Goal: Information Seeking & Learning: Learn about a topic

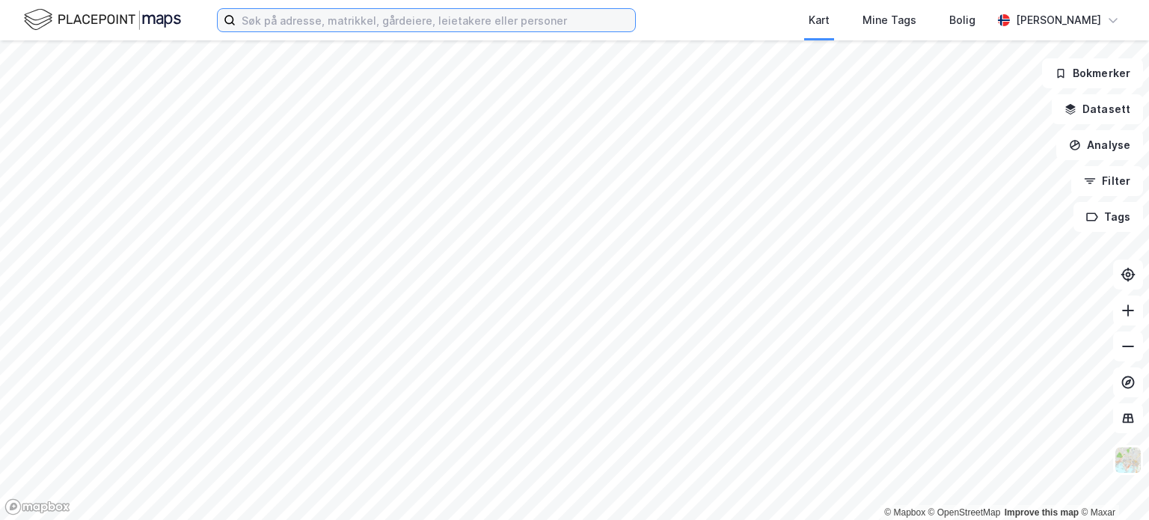
click at [272, 27] on input at bounding box center [435, 20] width 399 height 22
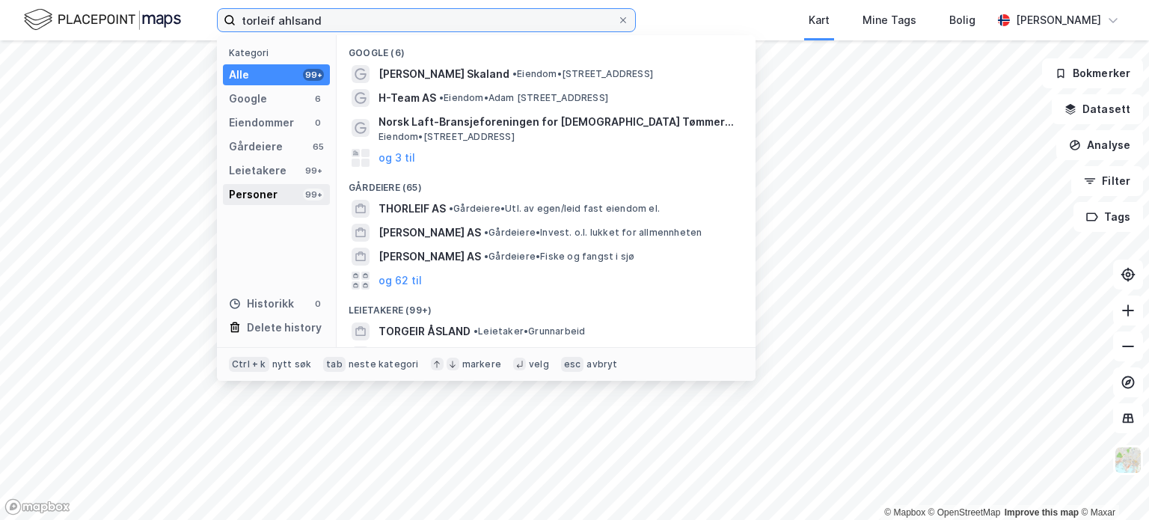
type input "torleif ahlsand"
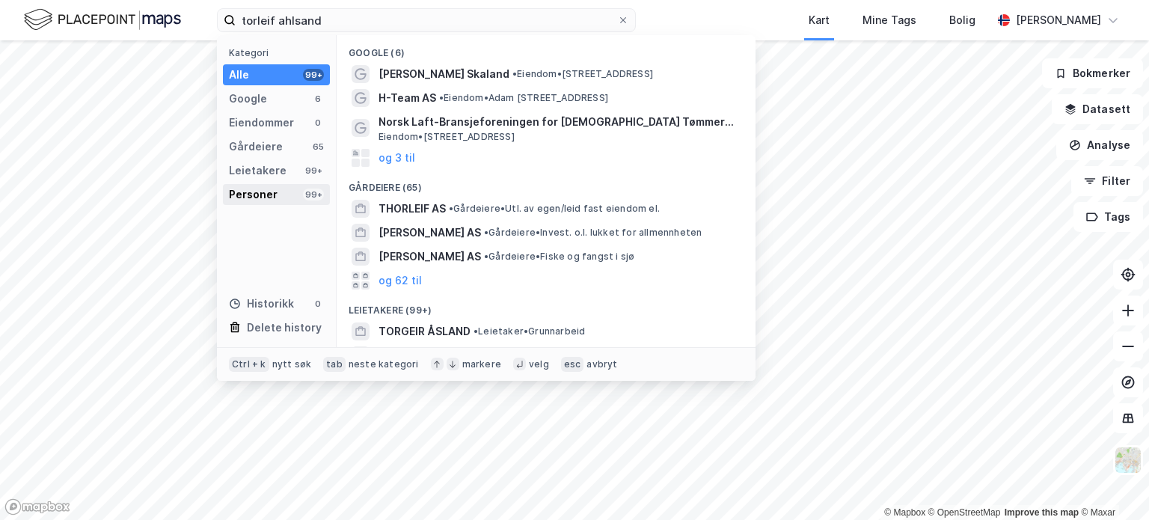
click at [279, 190] on div "Personer 99+" at bounding box center [276, 194] width 107 height 21
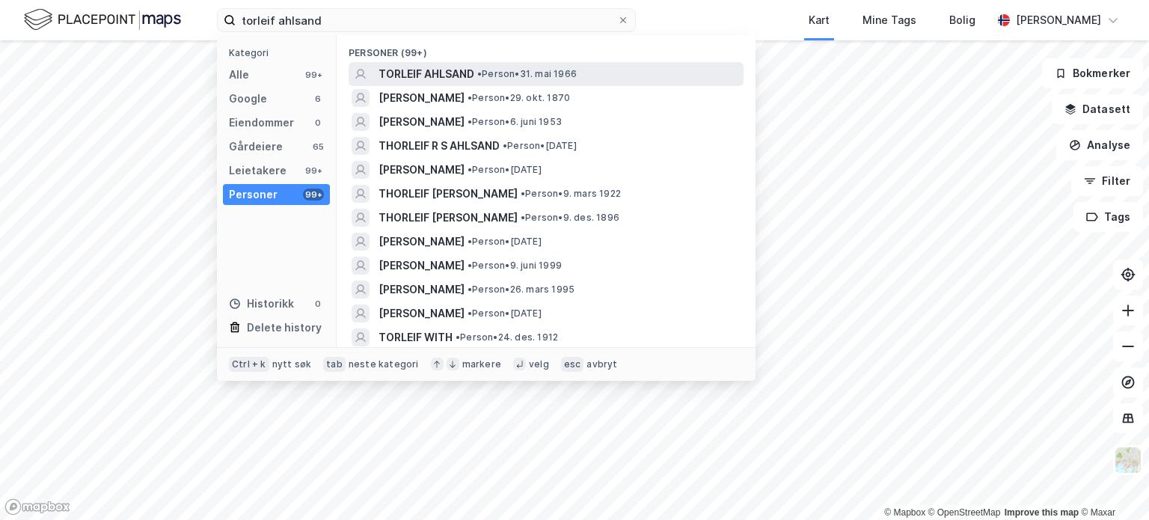
click at [427, 73] on span "TORLEIF AHLSAND" at bounding box center [427, 74] width 96 height 18
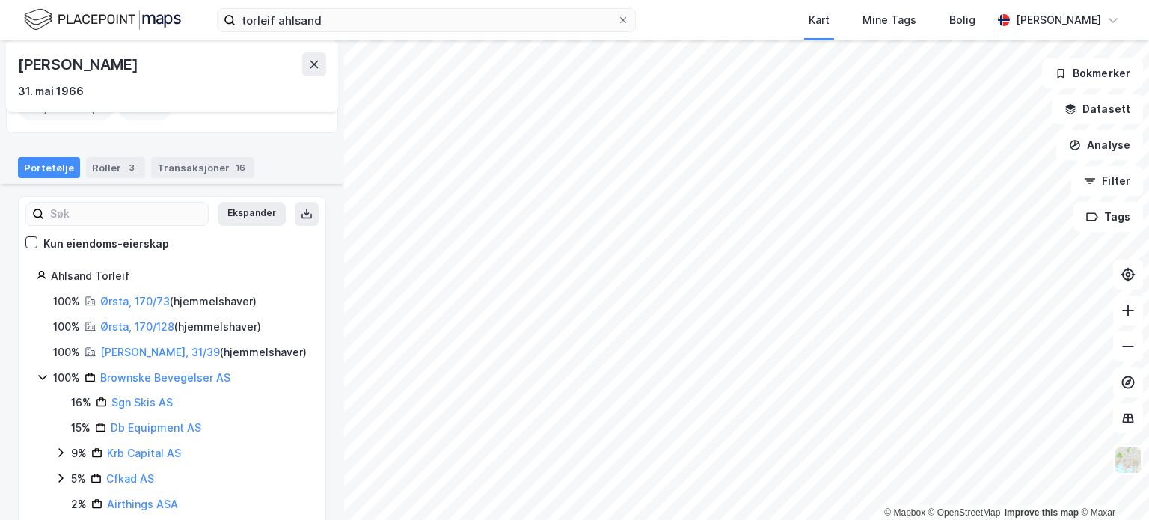
scroll to position [144, 0]
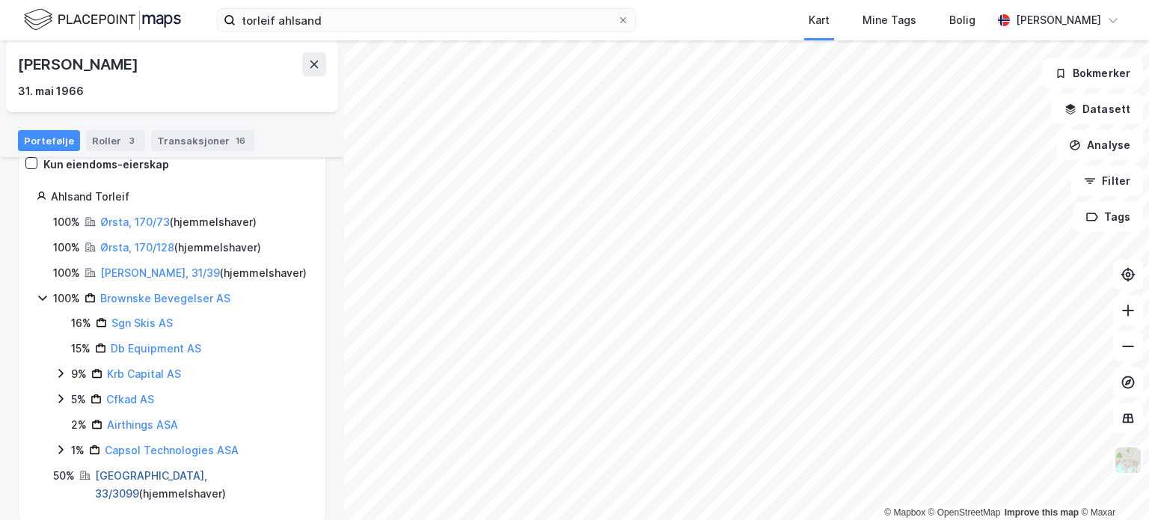
click at [152, 477] on link "[GEOGRAPHIC_DATA], 33/3099" at bounding box center [151, 484] width 112 height 31
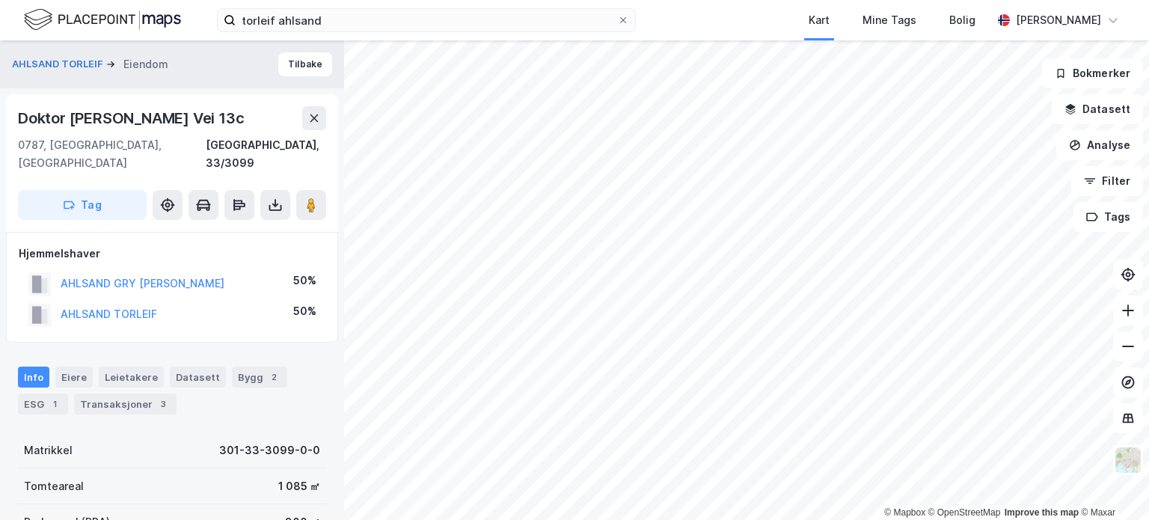
scroll to position [224, 0]
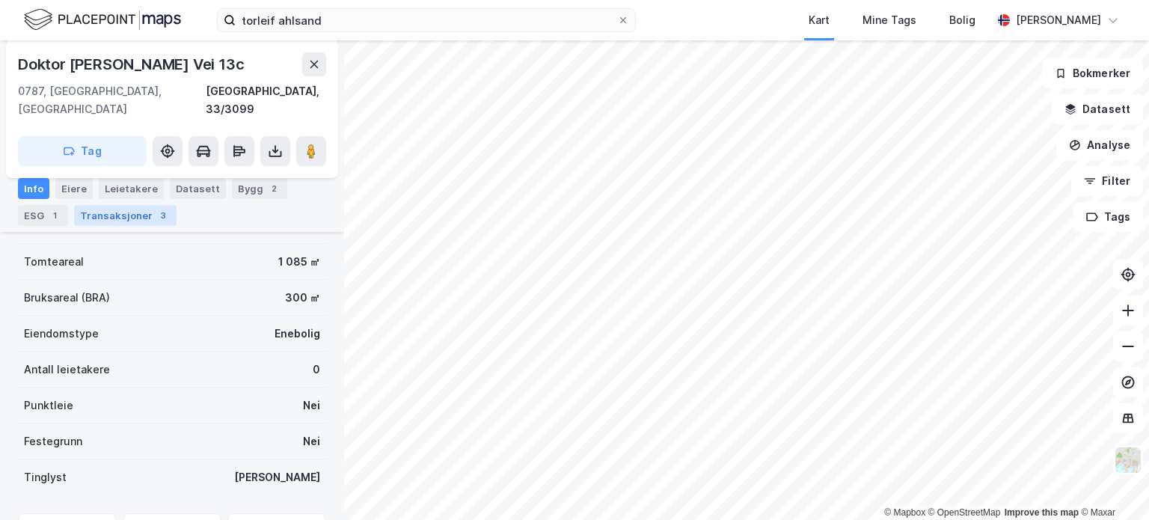
click at [108, 210] on div "Transaksjoner 3" at bounding box center [125, 215] width 102 height 21
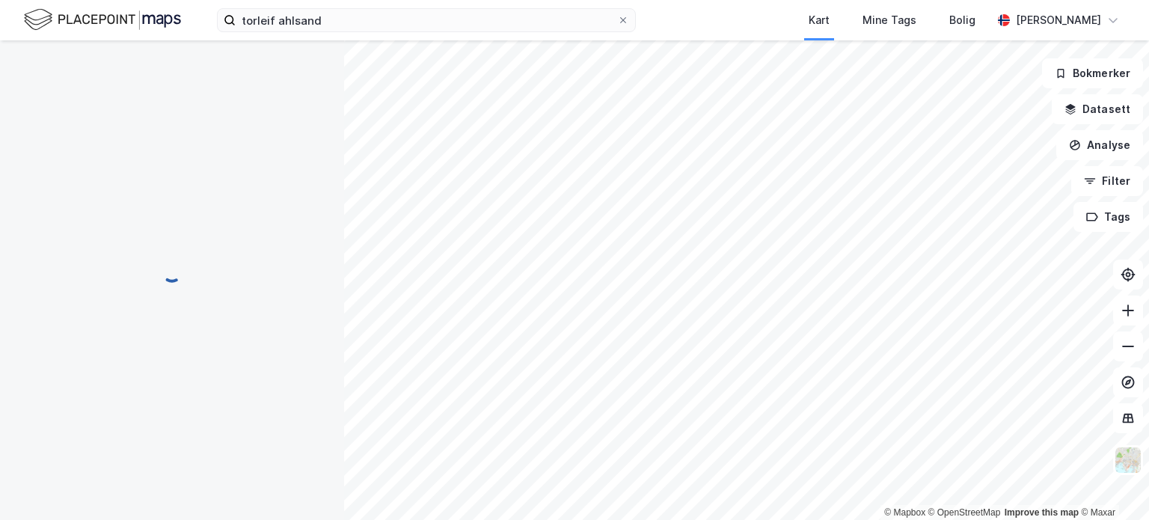
scroll to position [126, 0]
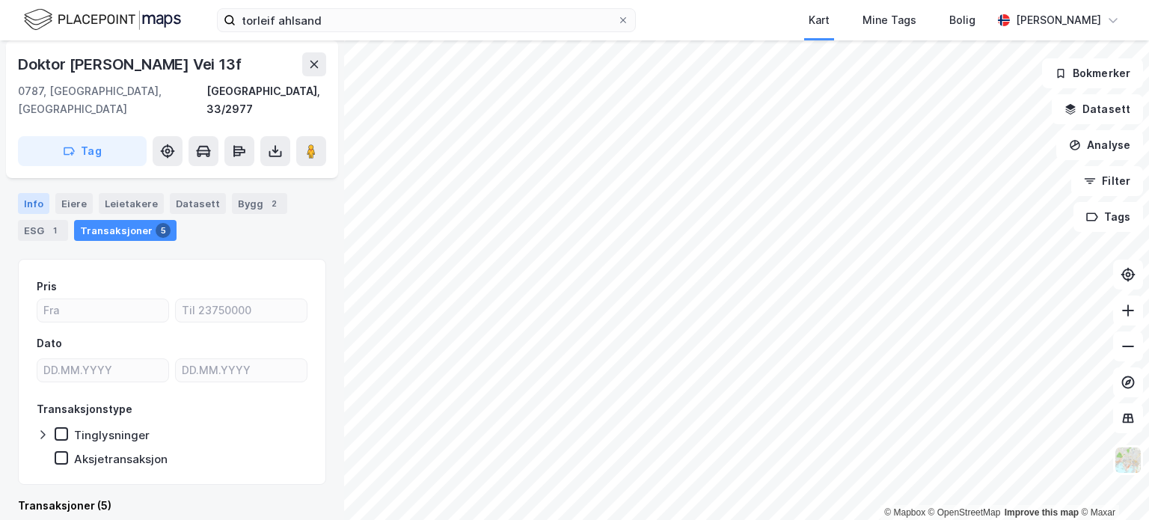
click at [39, 193] on div "Info" at bounding box center [33, 203] width 31 height 21
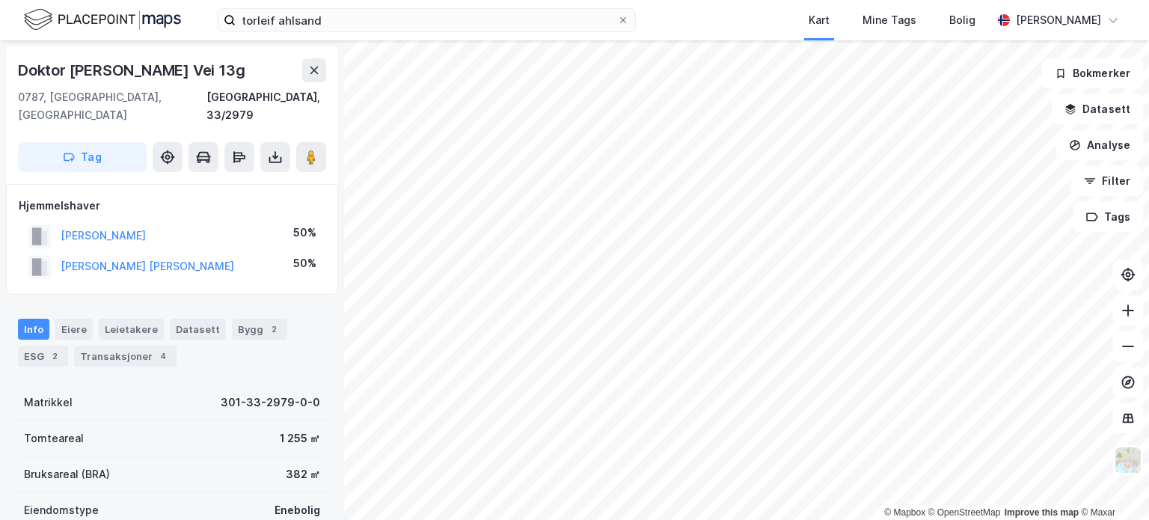
scroll to position [3, 0]
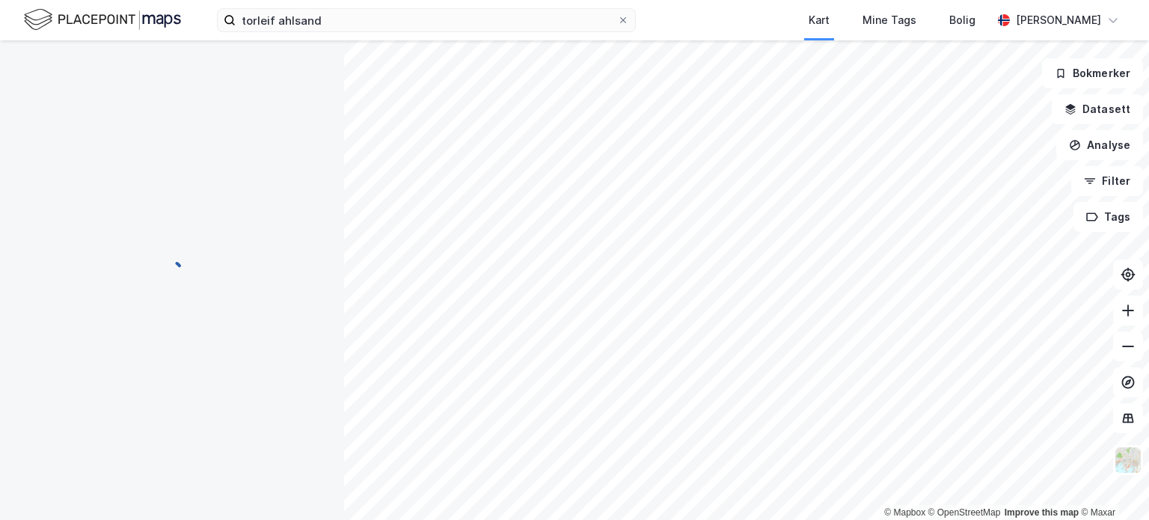
scroll to position [3, 0]
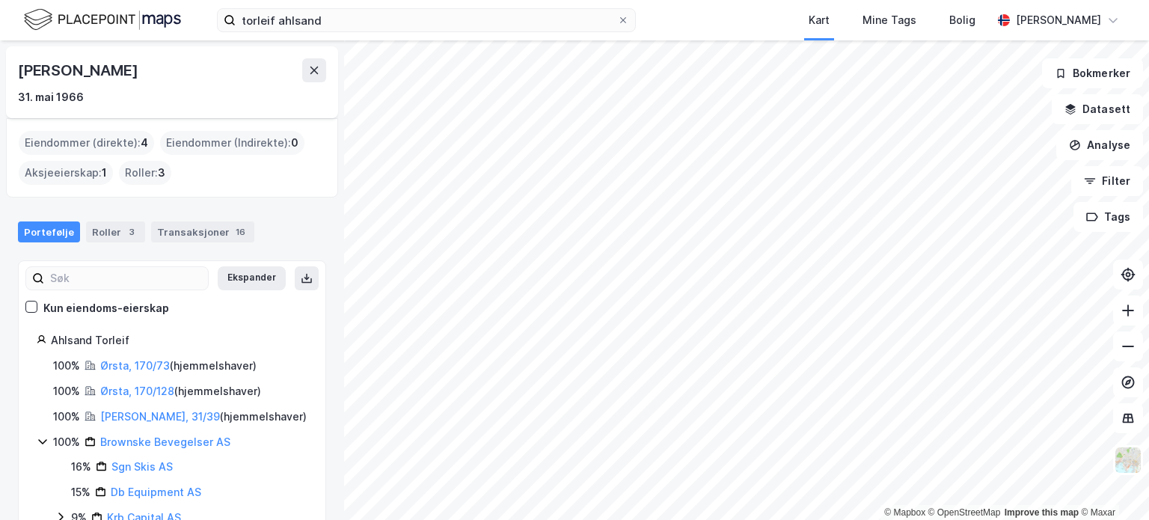
scroll to position [144, 0]
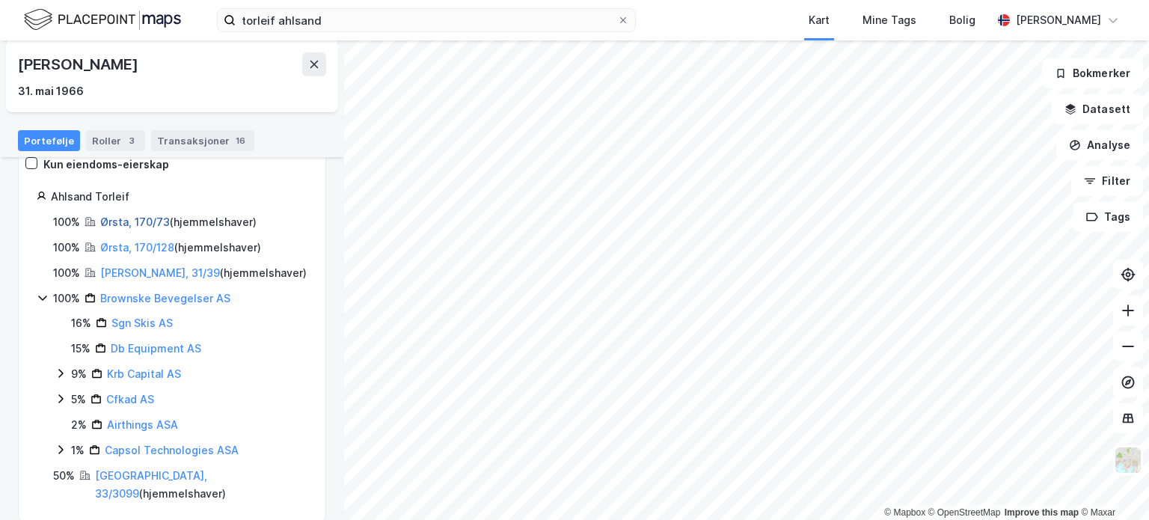
click at [153, 222] on link "Ørsta, 170/73" at bounding box center [135, 221] width 70 height 13
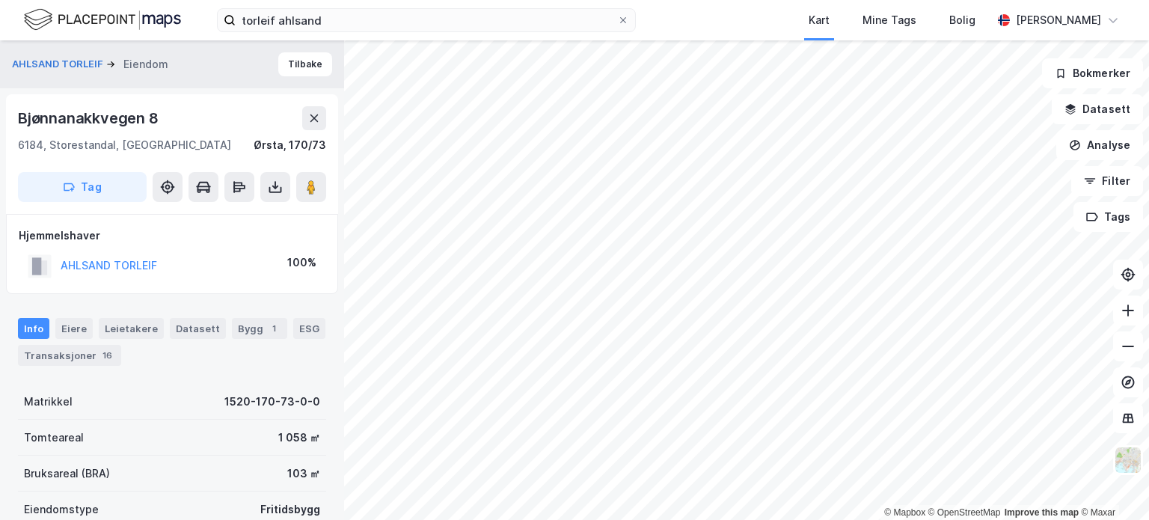
scroll to position [3, 0]
